Goal: Information Seeking & Learning: Check status

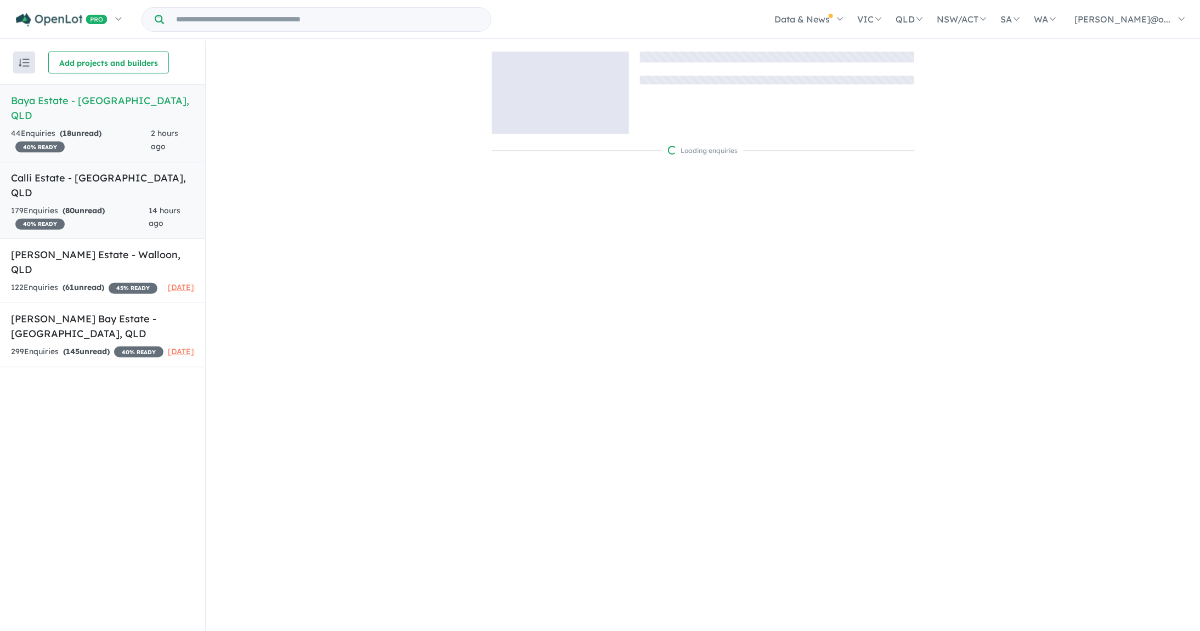
click at [52, 171] on h5 "Calli Estate - Upper Coomera , QLD" at bounding box center [102, 186] width 183 height 30
click at [89, 127] on div "44 Enquir ies ( 18 unread) 40 % READY" at bounding box center [81, 140] width 140 height 26
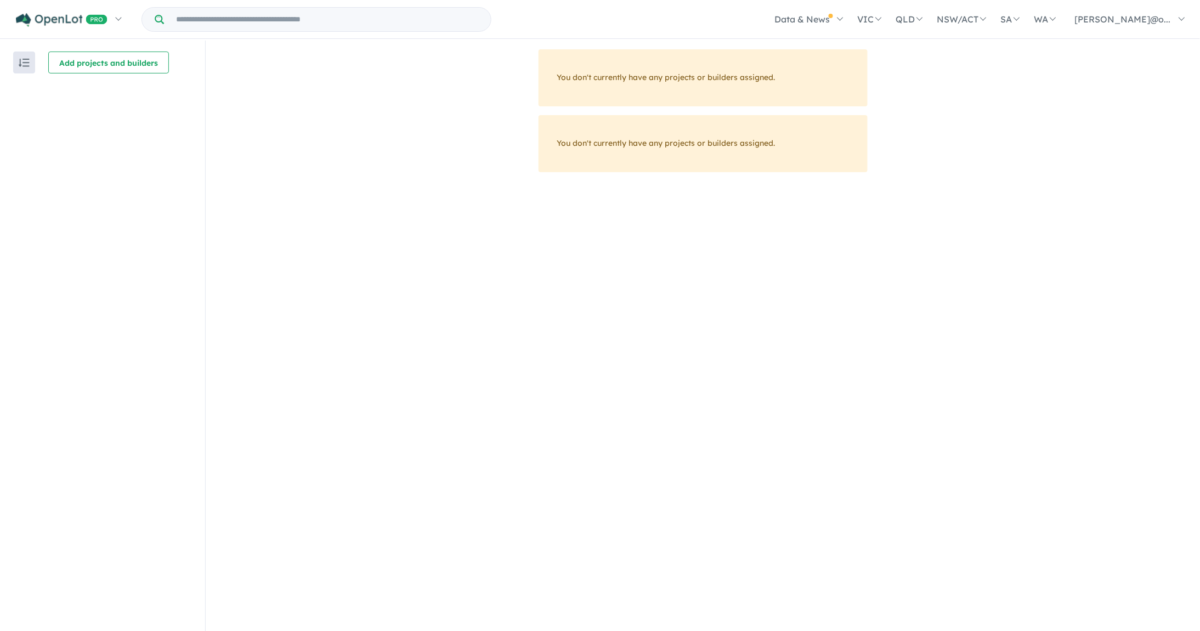
click at [432, 59] on div "You don't currently have any projects or builders assigned. You don't currently…" at bounding box center [703, 345] width 994 height 592
click at [738, 106] on div "You don't currently have any projects or builders assigned. You don't currently…" at bounding box center [703, 345] width 994 height 592
click at [744, 106] on div "You don't currently have any projects or builders assigned." at bounding box center [702, 77] width 329 height 57
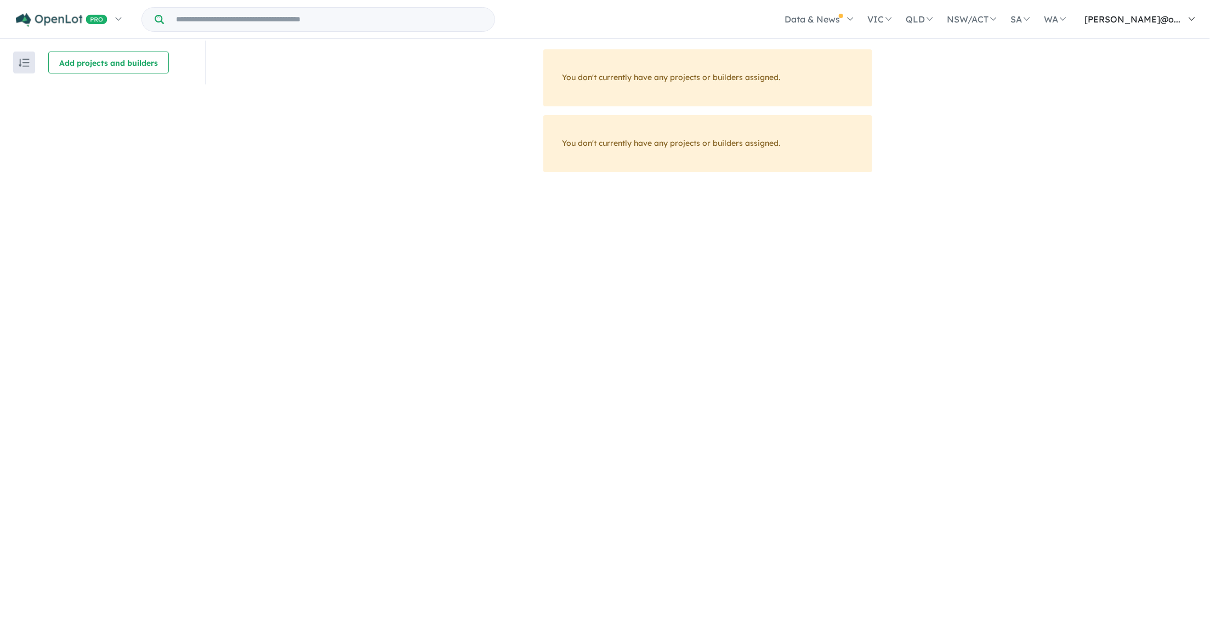
click at [1187, 19] on link "[PERSON_NAME]@o..." at bounding box center [1137, 19] width 129 height 38
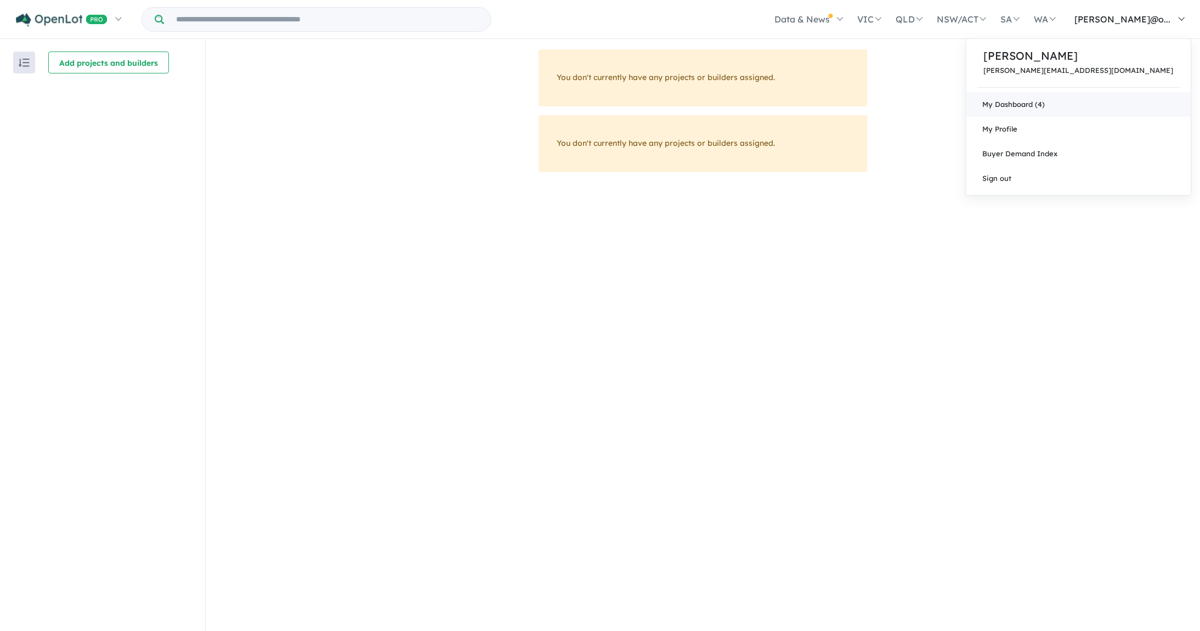
click at [1111, 101] on link "My Dashboard (4)" at bounding box center [1078, 104] width 225 height 25
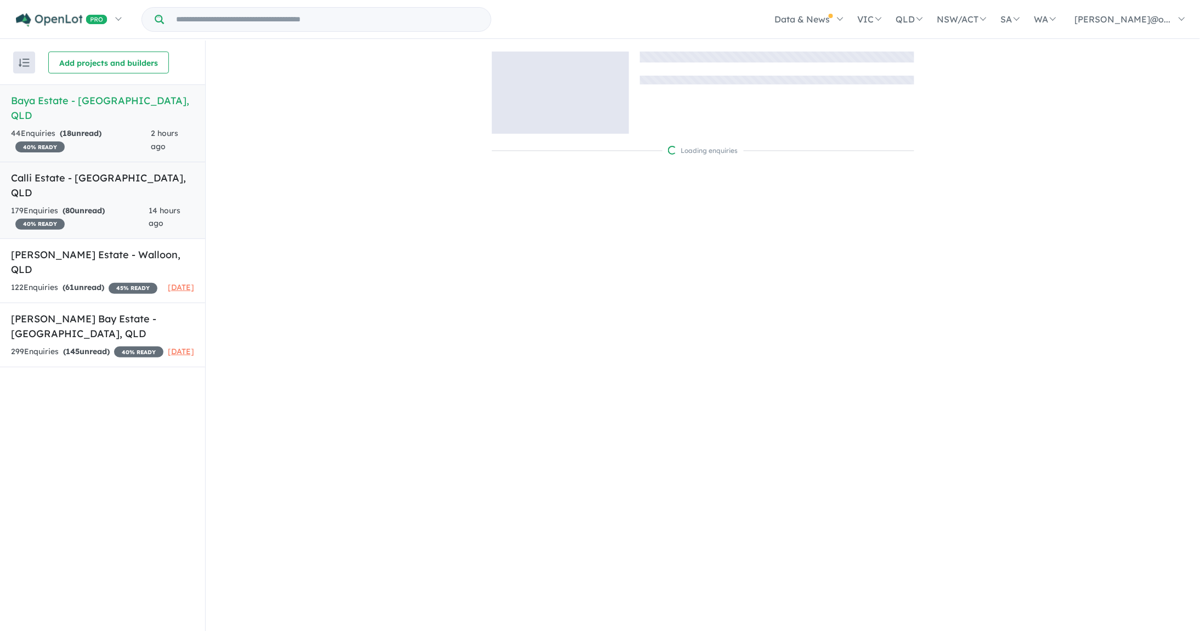
click at [88, 205] on div "179 Enquir ies ( 80 unread) 40 % READY" at bounding box center [80, 218] width 138 height 26
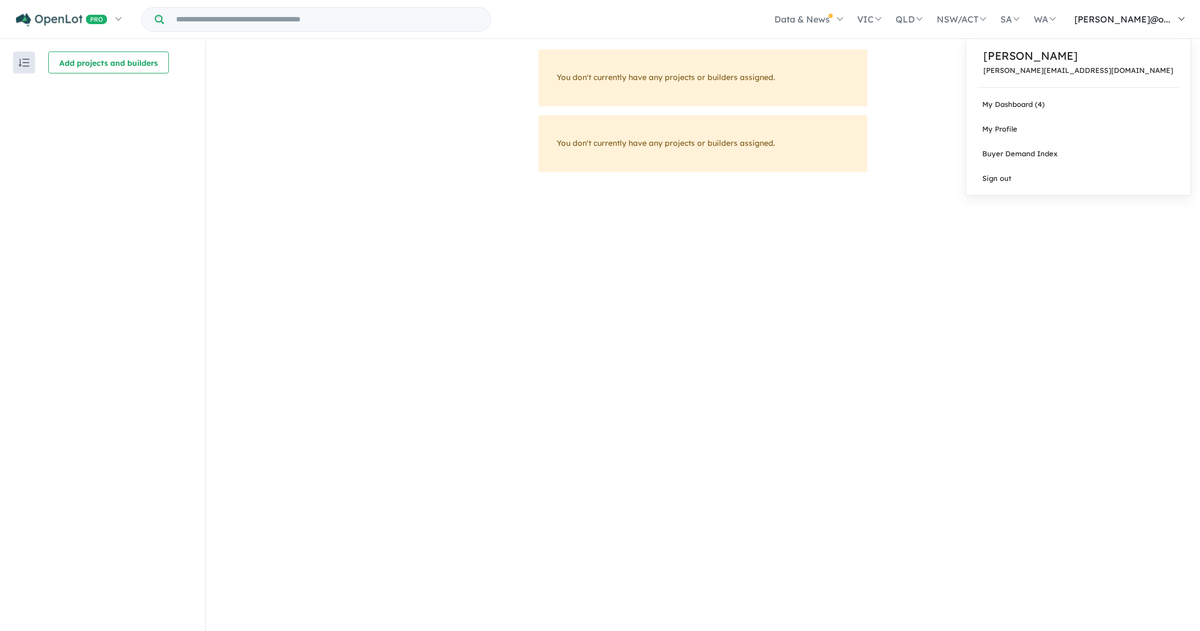
click at [1180, 13] on link "[PERSON_NAME]@o..." at bounding box center [1127, 19] width 129 height 38
click at [1136, 95] on link "My Dashboard (4)" at bounding box center [1078, 104] width 225 height 25
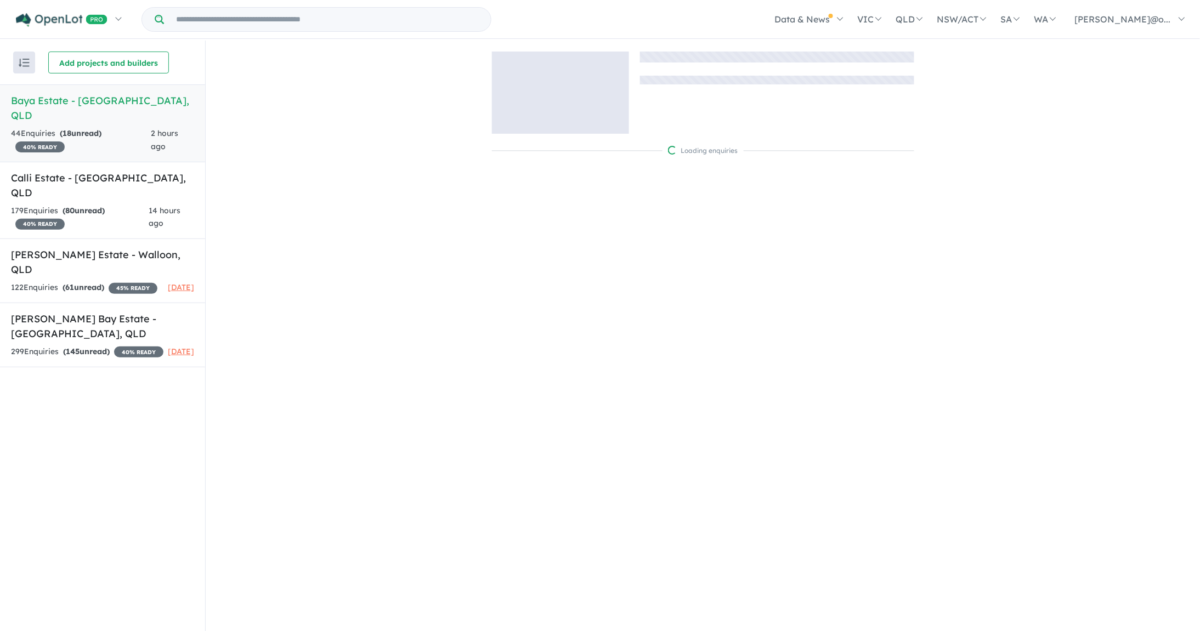
click at [94, 128] on strong "( 18 unread)" at bounding box center [81, 133] width 42 height 10
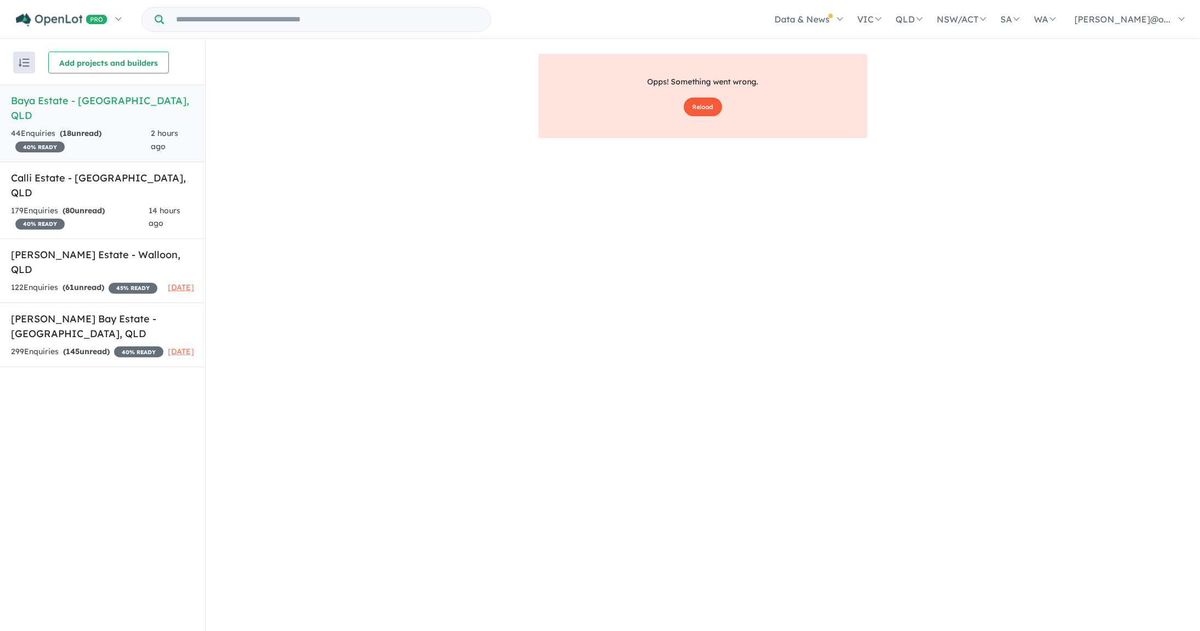
click at [706, 98] on button "Reload" at bounding box center [703, 107] width 38 height 19
